Goal: Navigation & Orientation: Find specific page/section

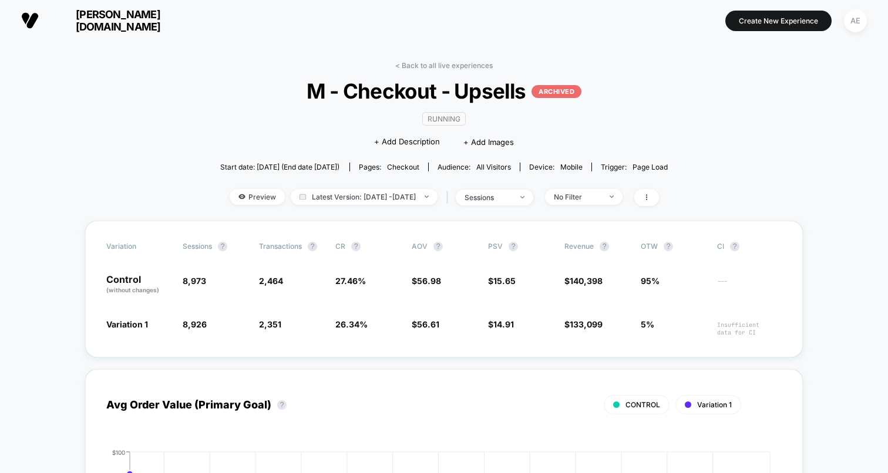
click at [409, 63] on link "< Back to all live experiences" at bounding box center [443, 65] width 97 height 9
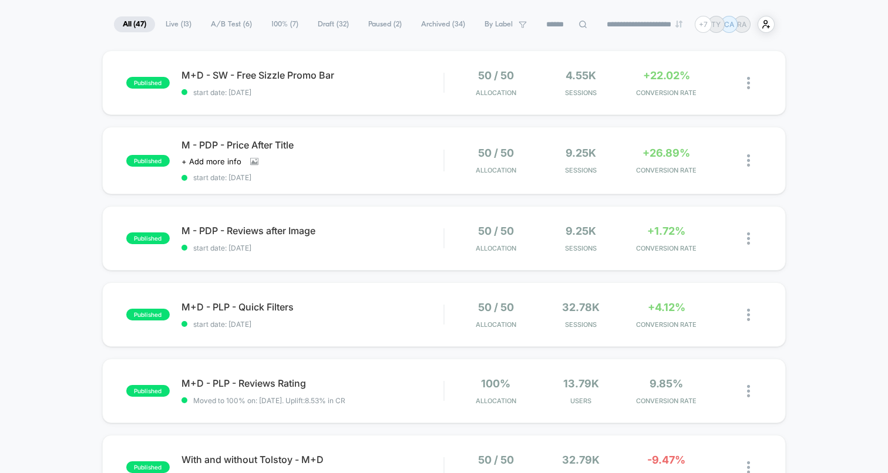
scroll to position [86, 0]
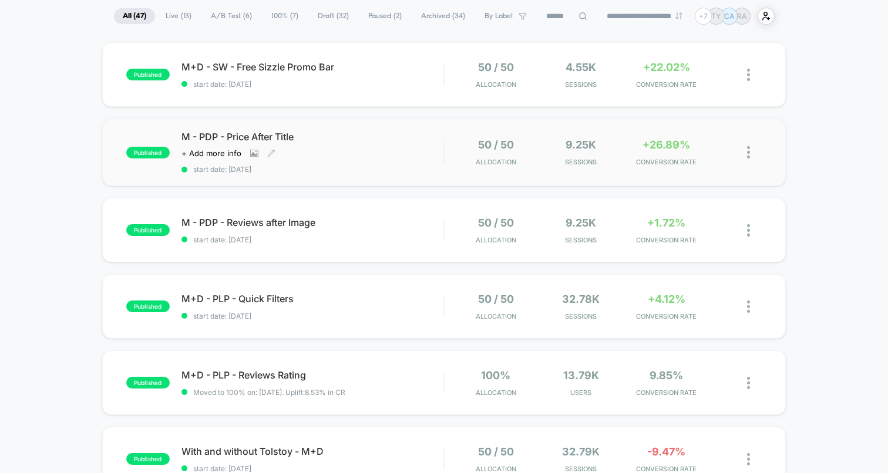
click at [392, 135] on span "M - PDP - Price After Title" at bounding box center [312, 137] width 262 height 12
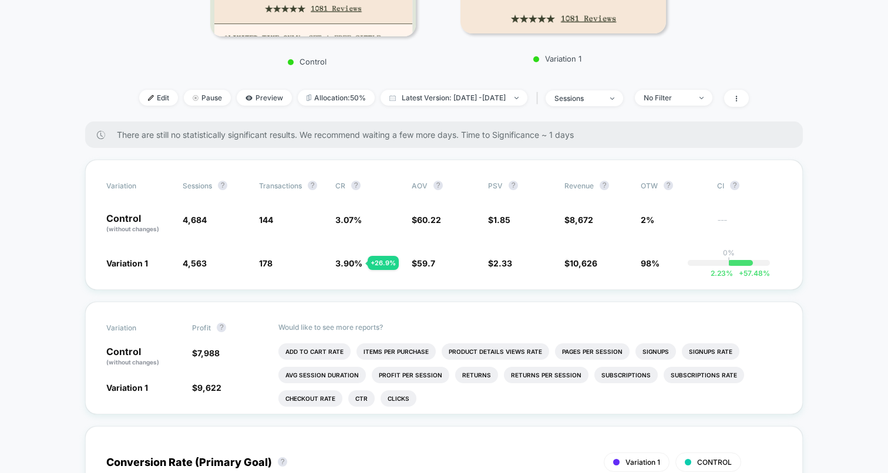
scroll to position [291, 0]
click at [326, 352] on li "Add To Cart Rate" at bounding box center [314, 350] width 72 height 16
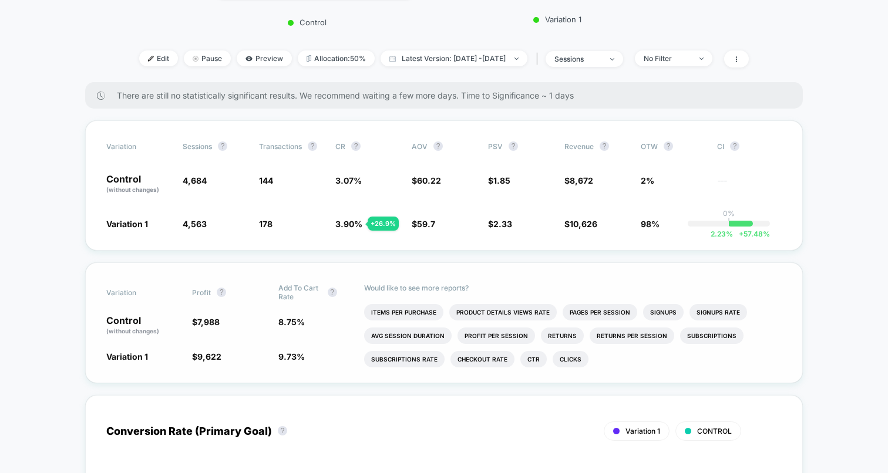
scroll to position [330, 0]
